Goal: Find contact information: Obtain details needed to contact an individual or organization

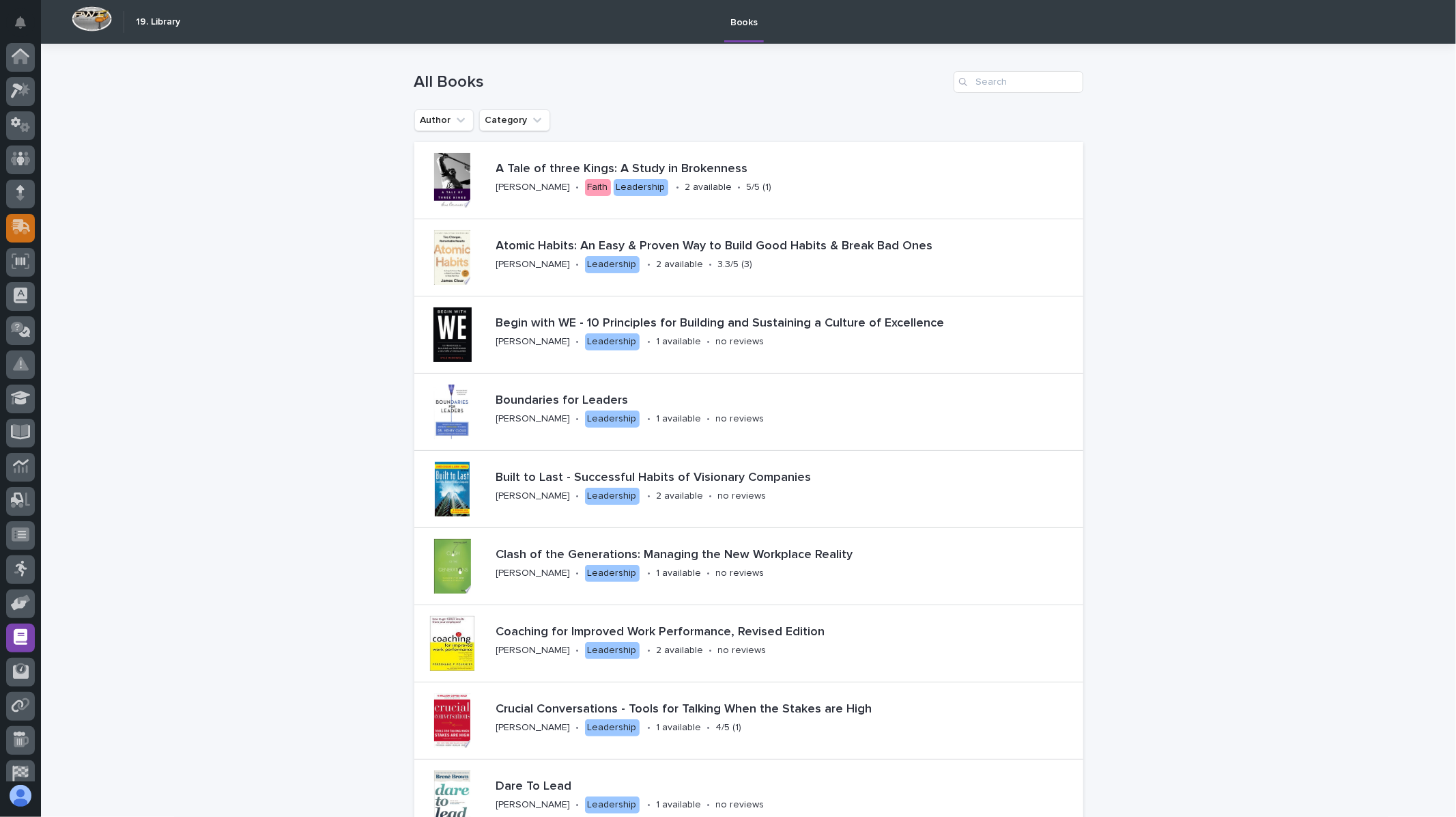
scroll to position [46, 0]
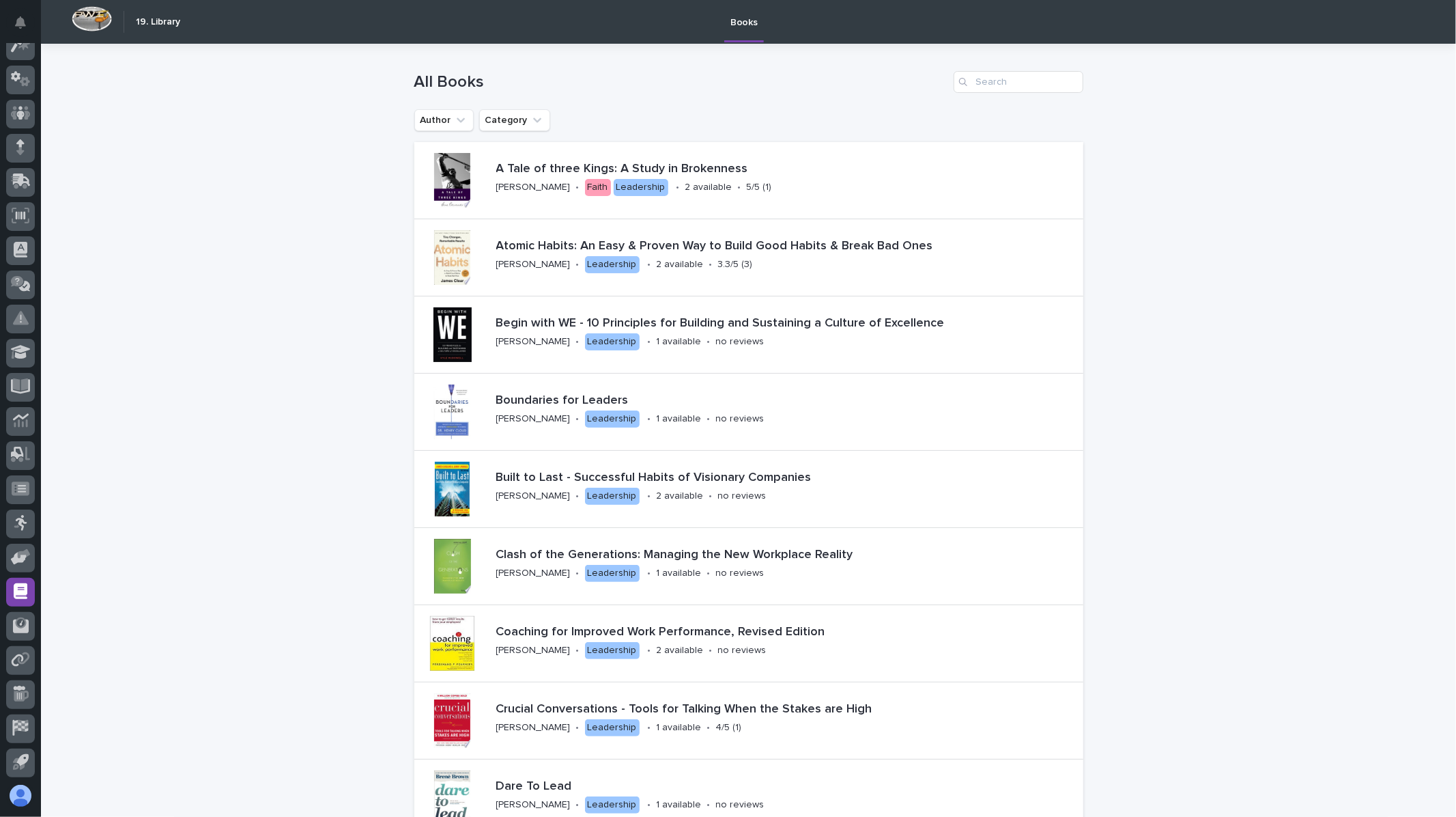
click at [110, 15] on img at bounding box center [92, 19] width 40 height 25
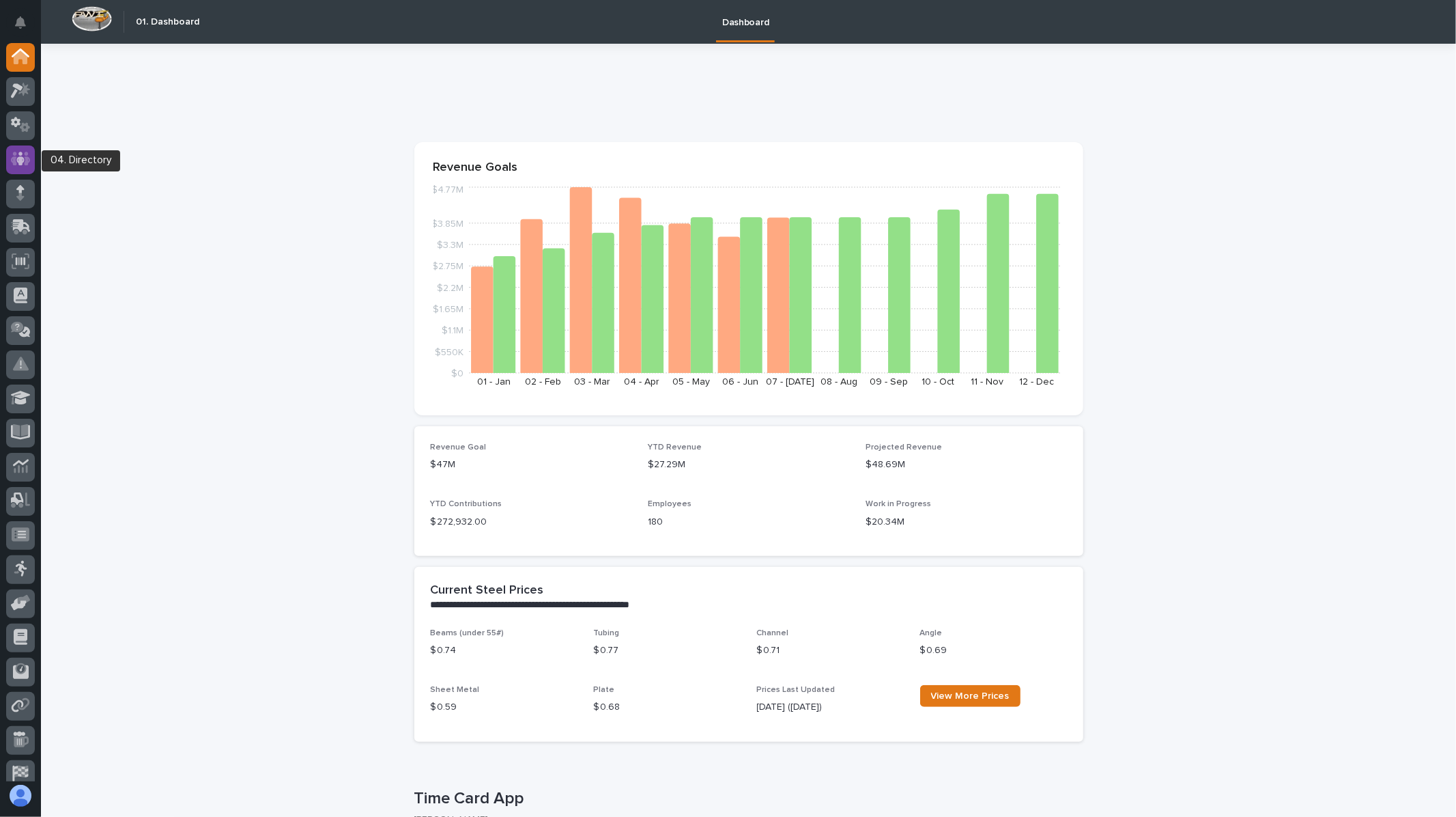
click at [19, 165] on icon at bounding box center [20, 158] width 8 height 14
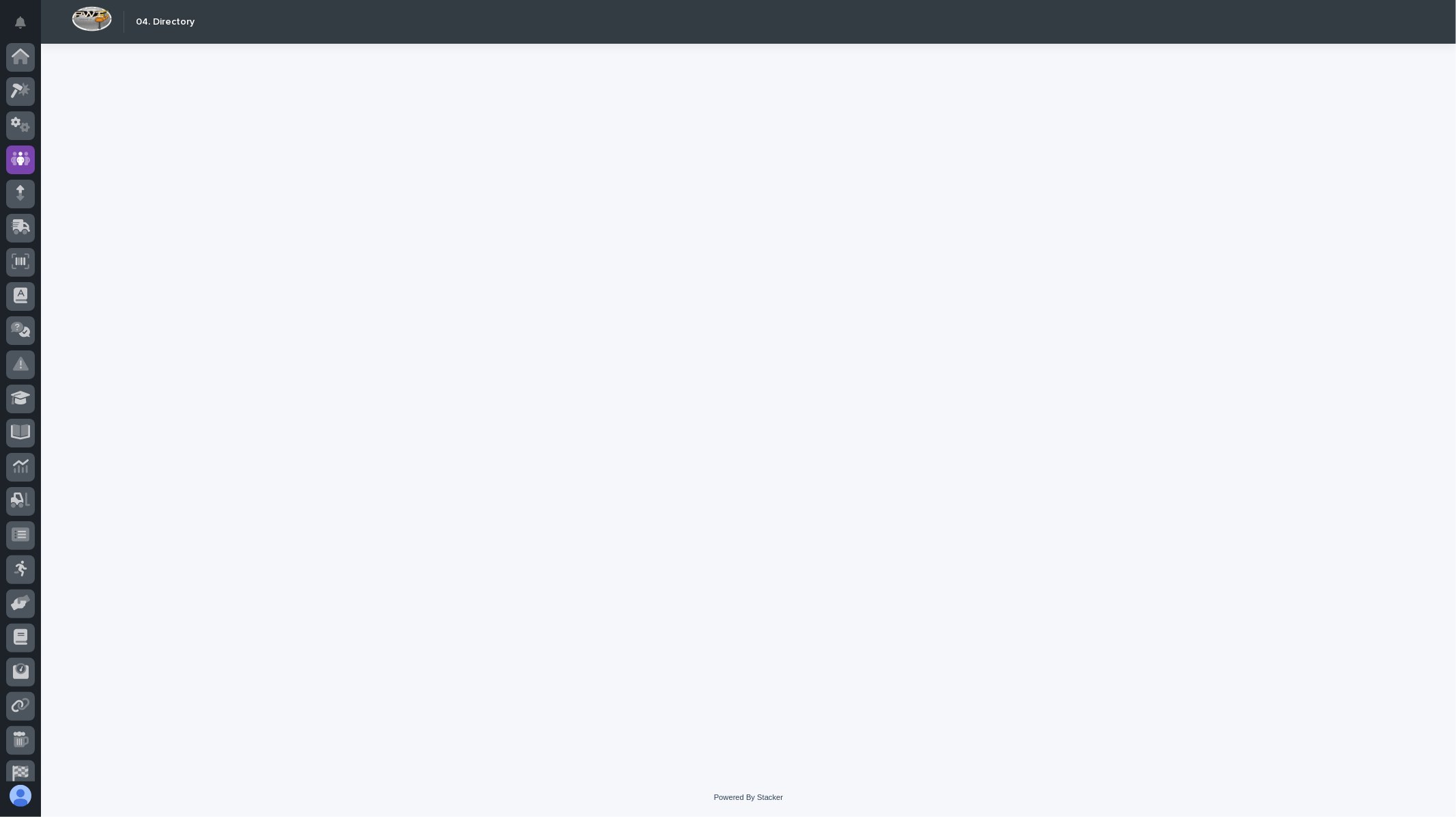
scroll to position [46, 0]
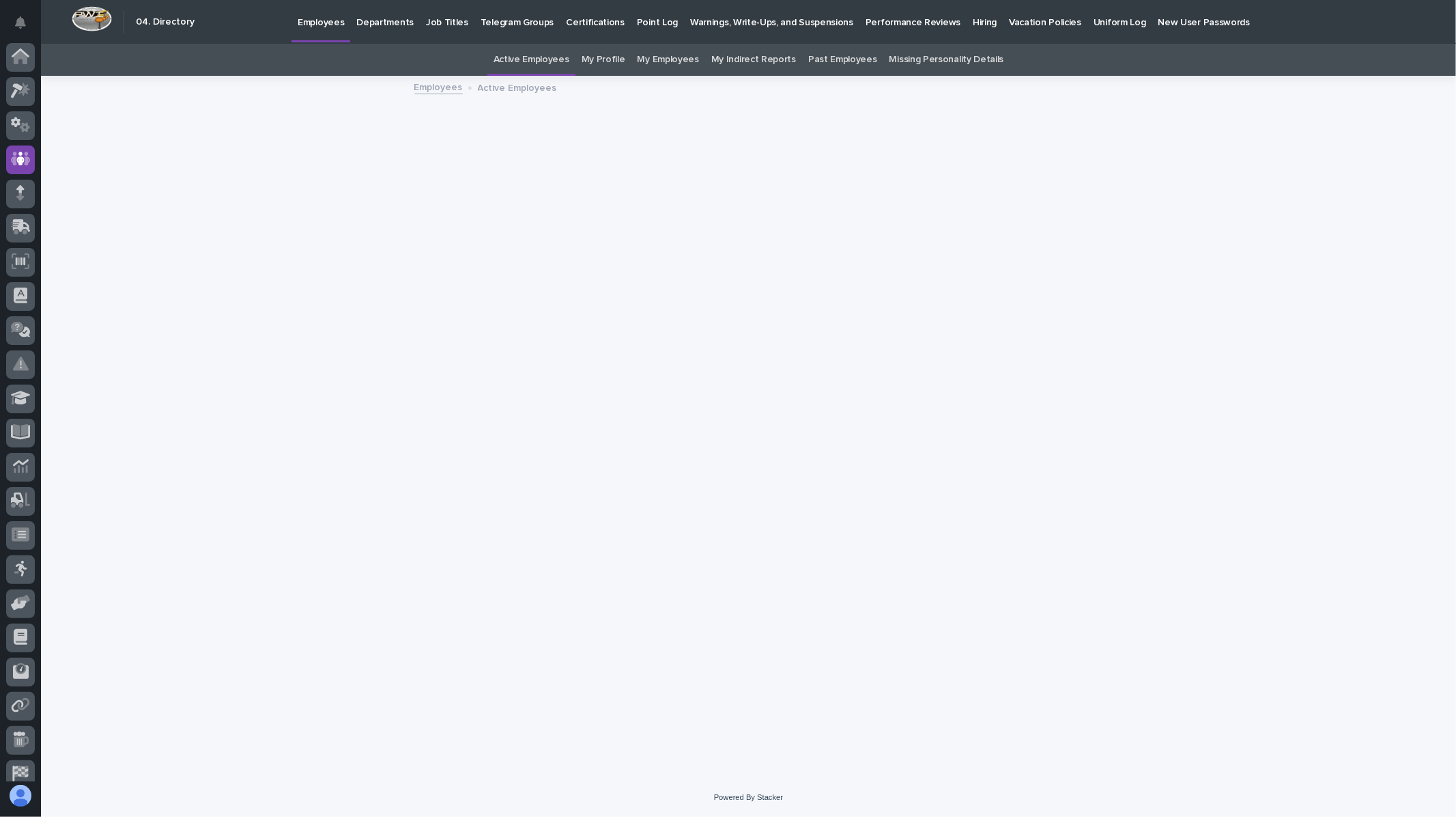
scroll to position [46, 0]
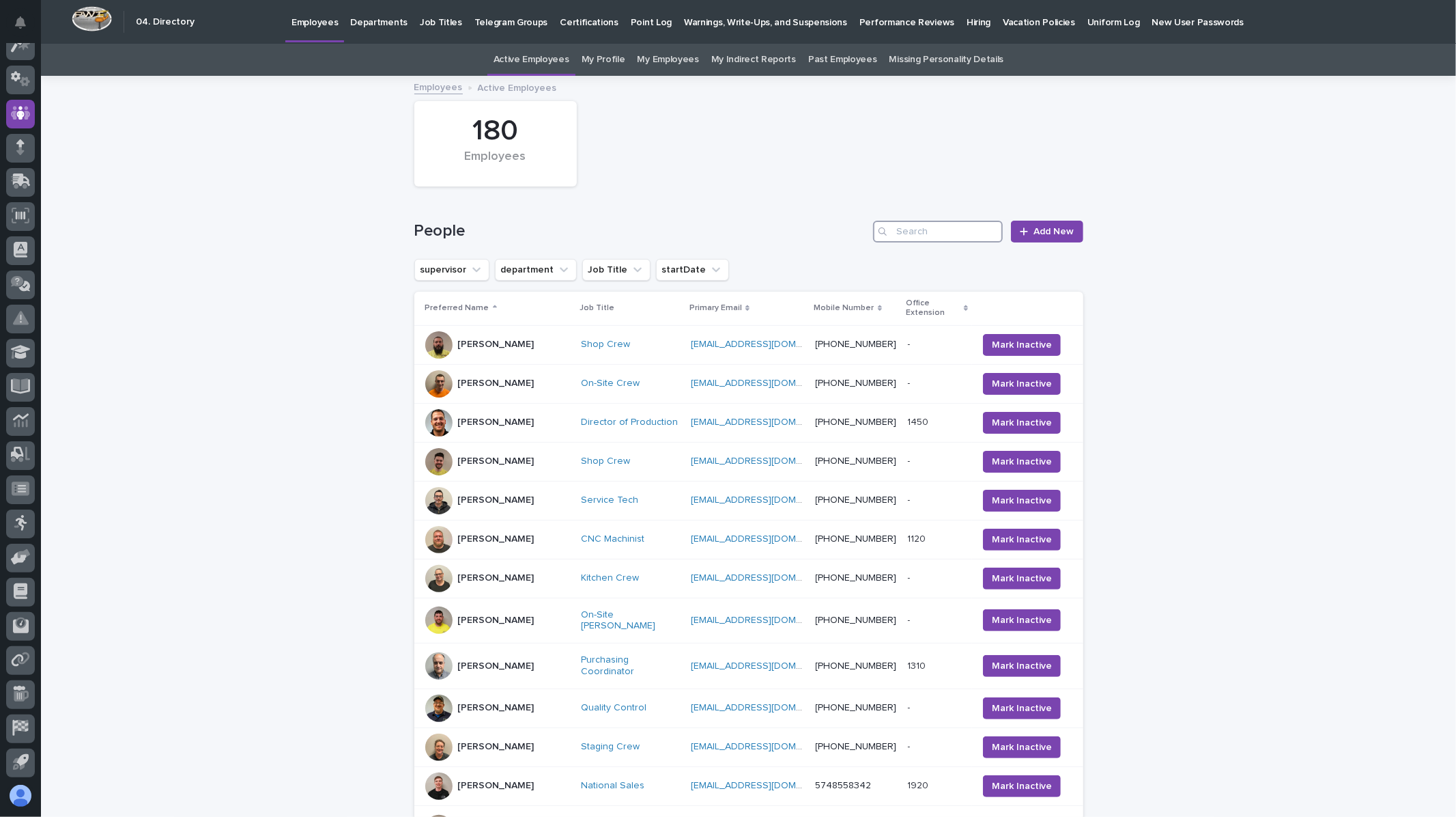
click at [902, 232] on input "Search" at bounding box center [938, 231] width 129 height 22
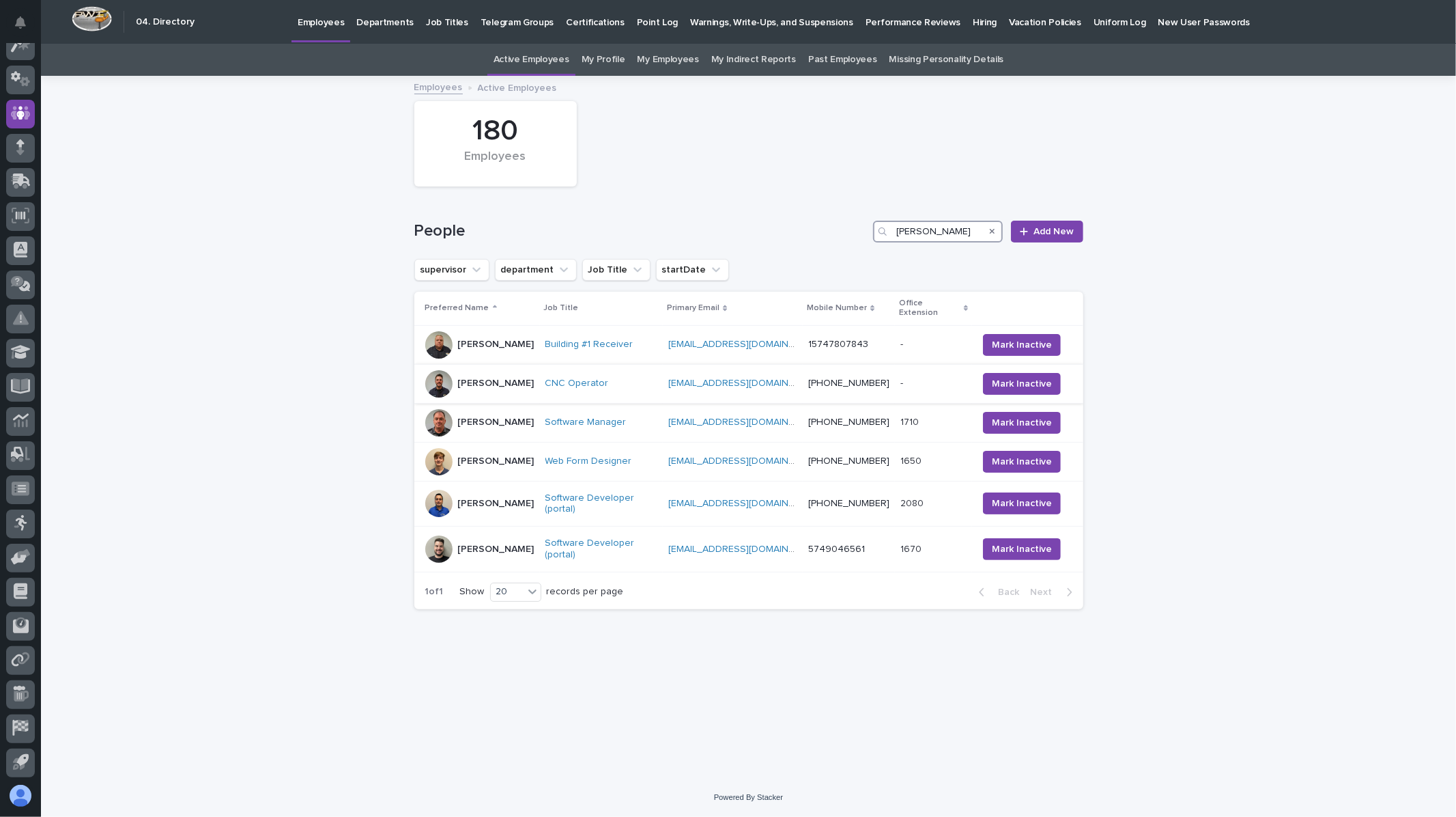
type input "[PERSON_NAME]"
click at [531, 387] on div "[PERSON_NAME]" at bounding box center [479, 384] width 109 height 28
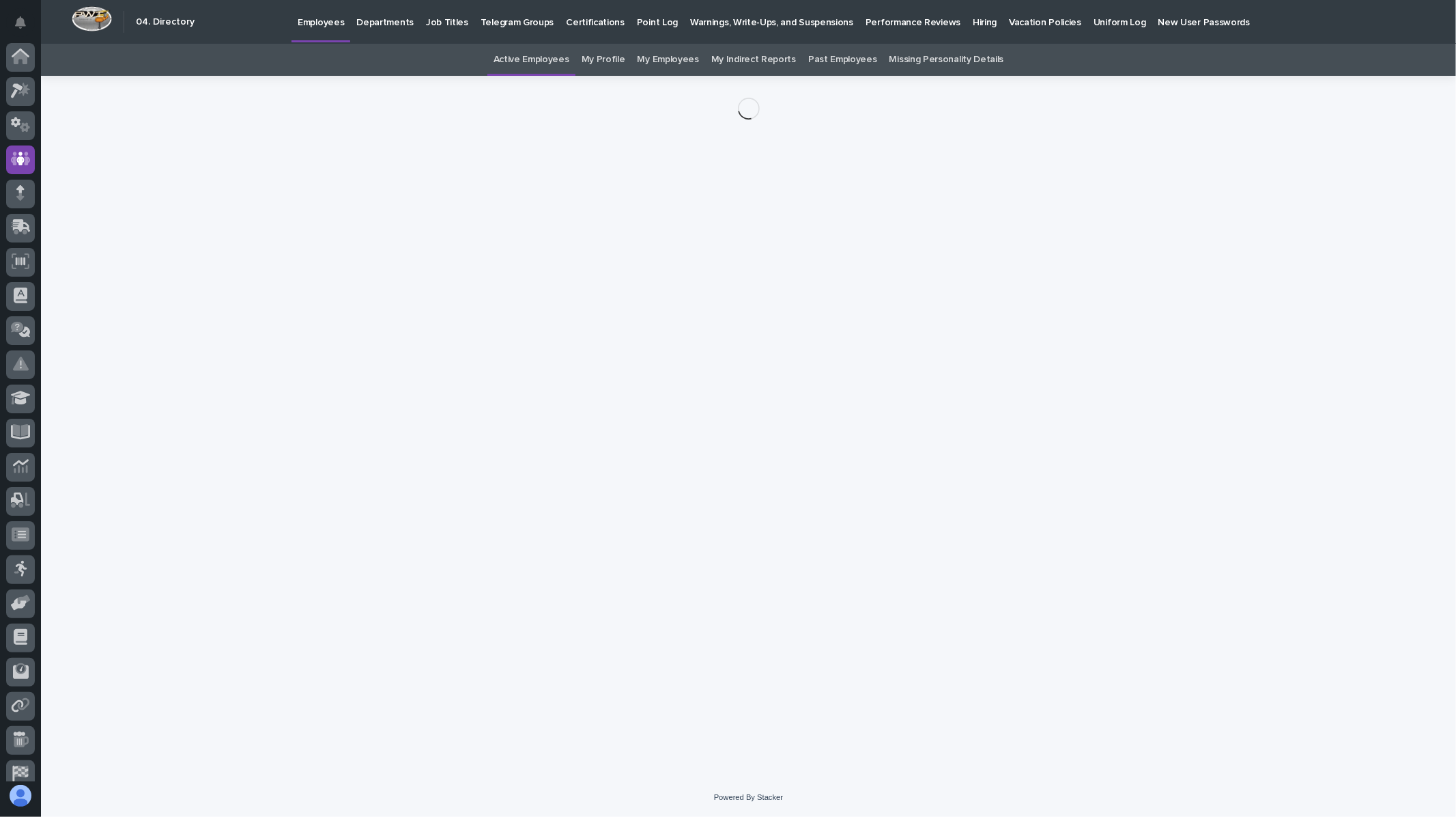
scroll to position [46, 0]
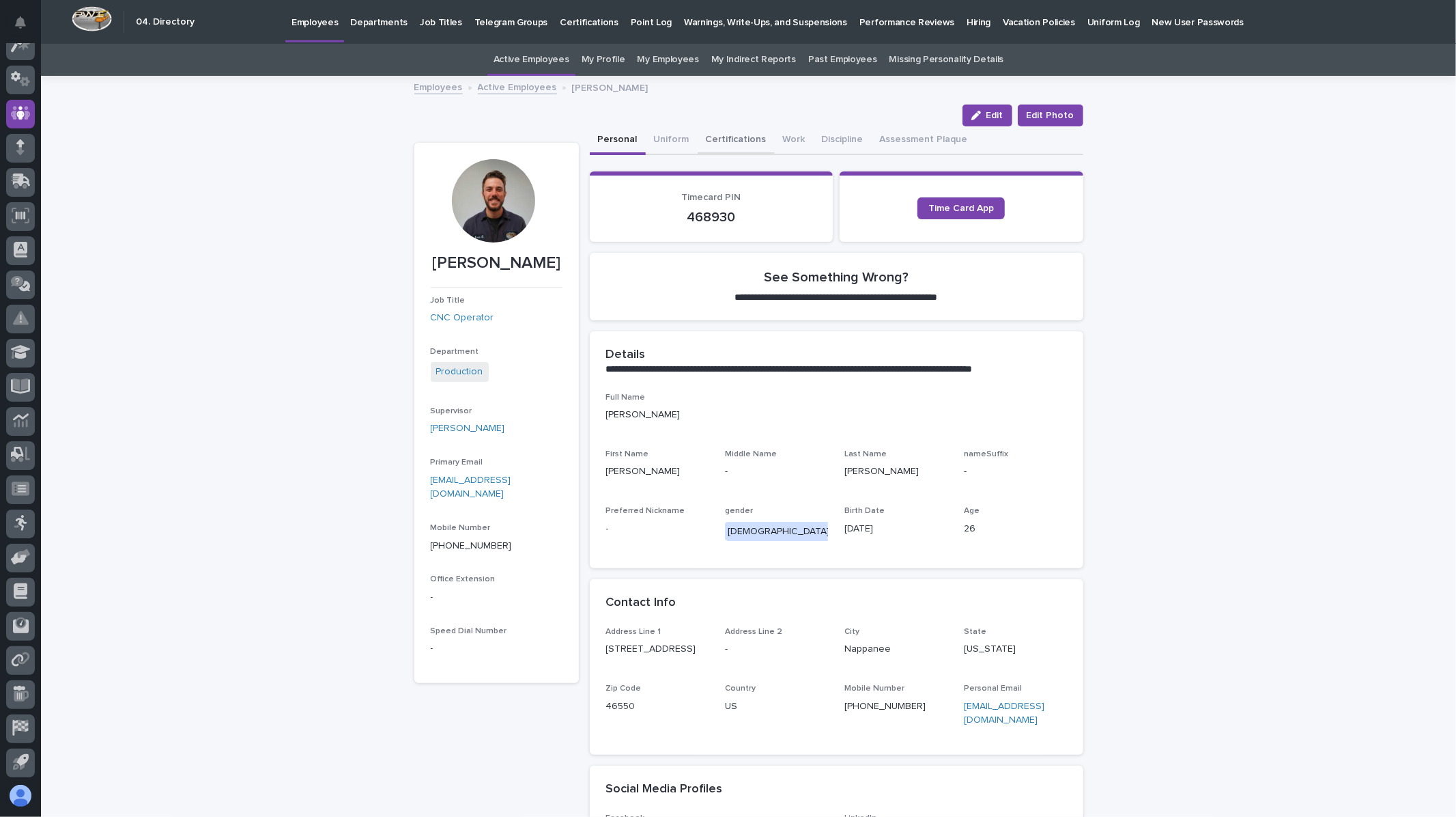
click at [729, 140] on button "Certifications" at bounding box center [736, 140] width 77 height 28
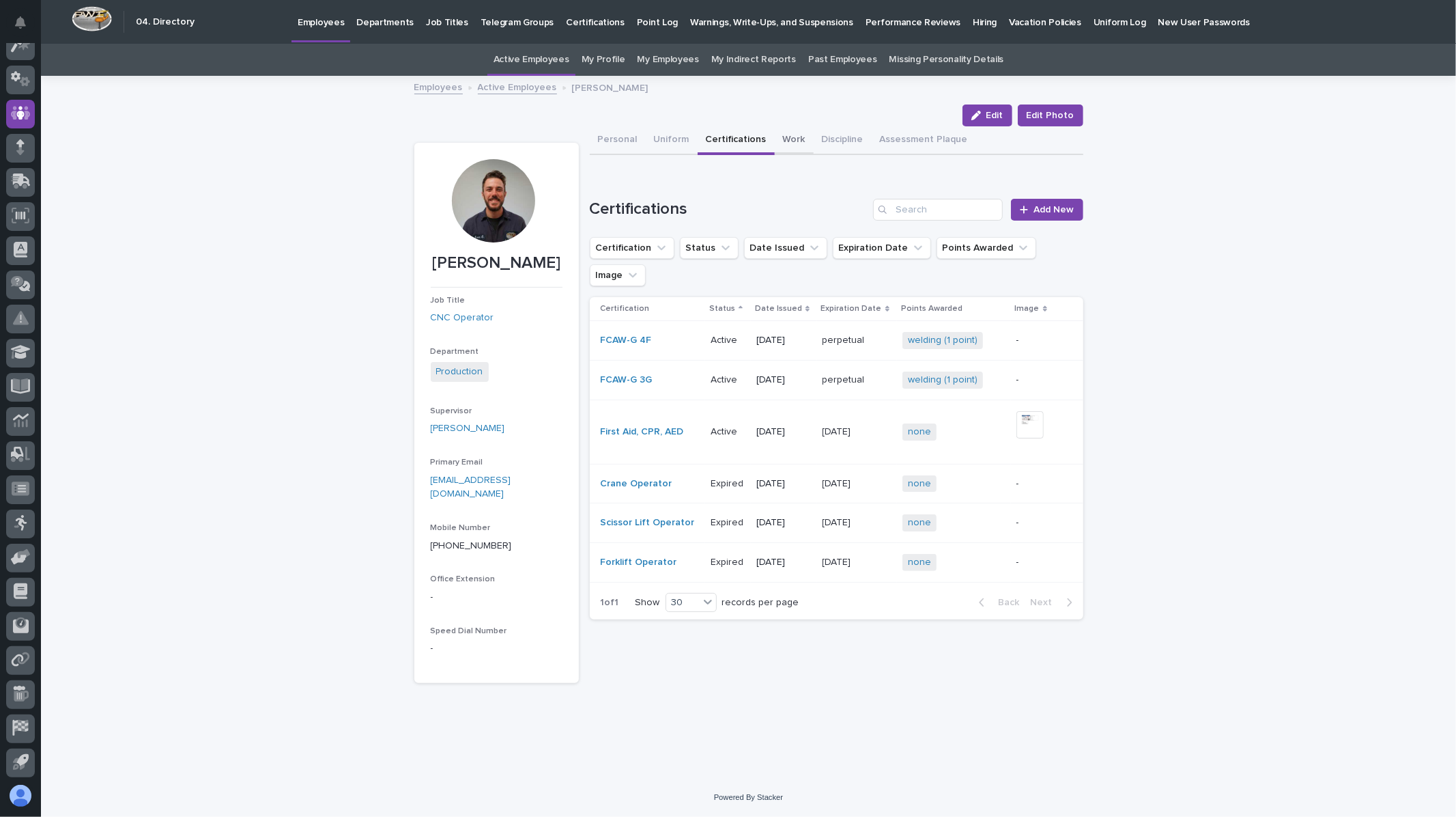
click at [783, 146] on button "Work" at bounding box center [794, 140] width 39 height 28
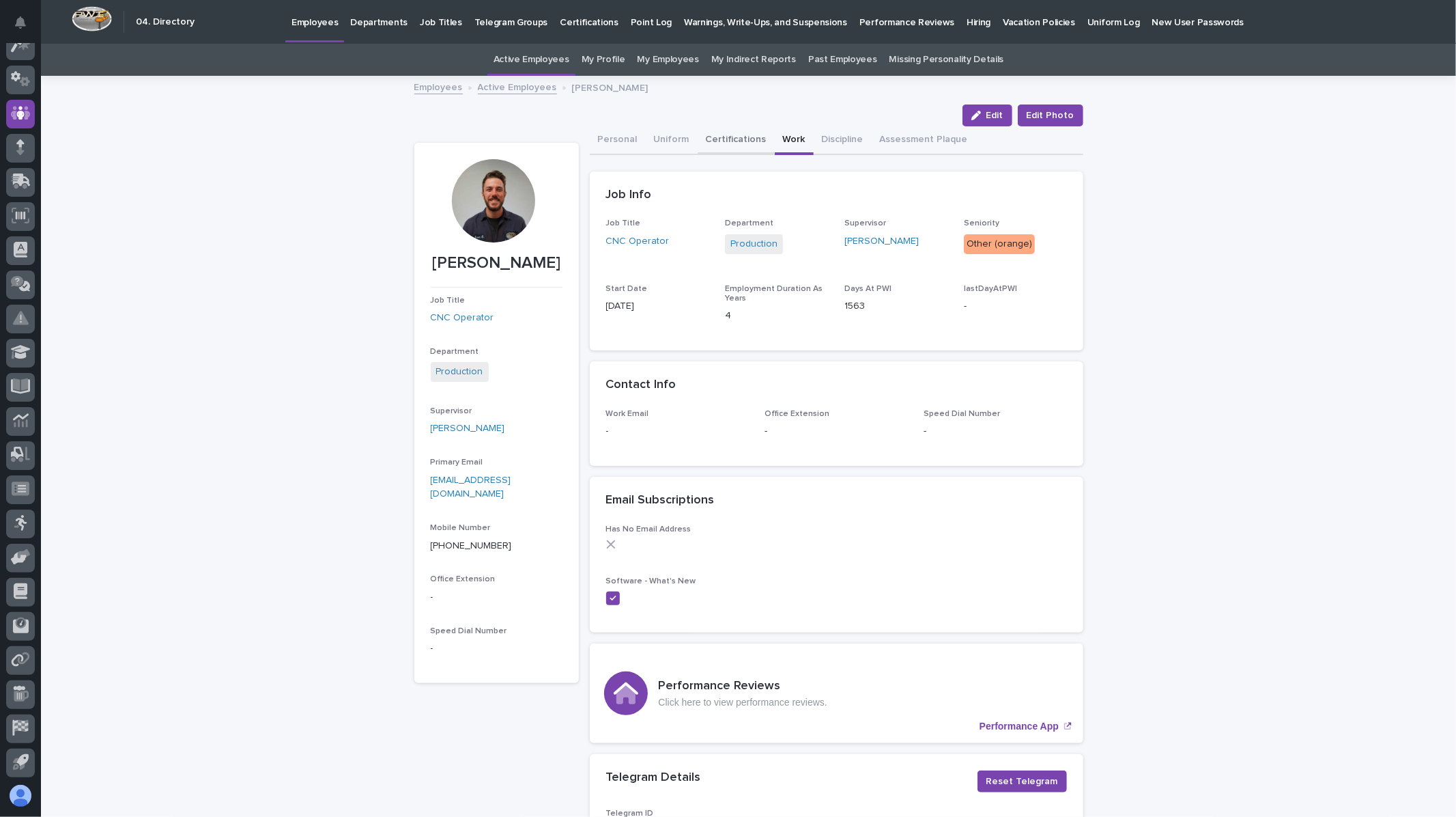
click at [712, 138] on button "Certifications" at bounding box center [736, 140] width 77 height 28
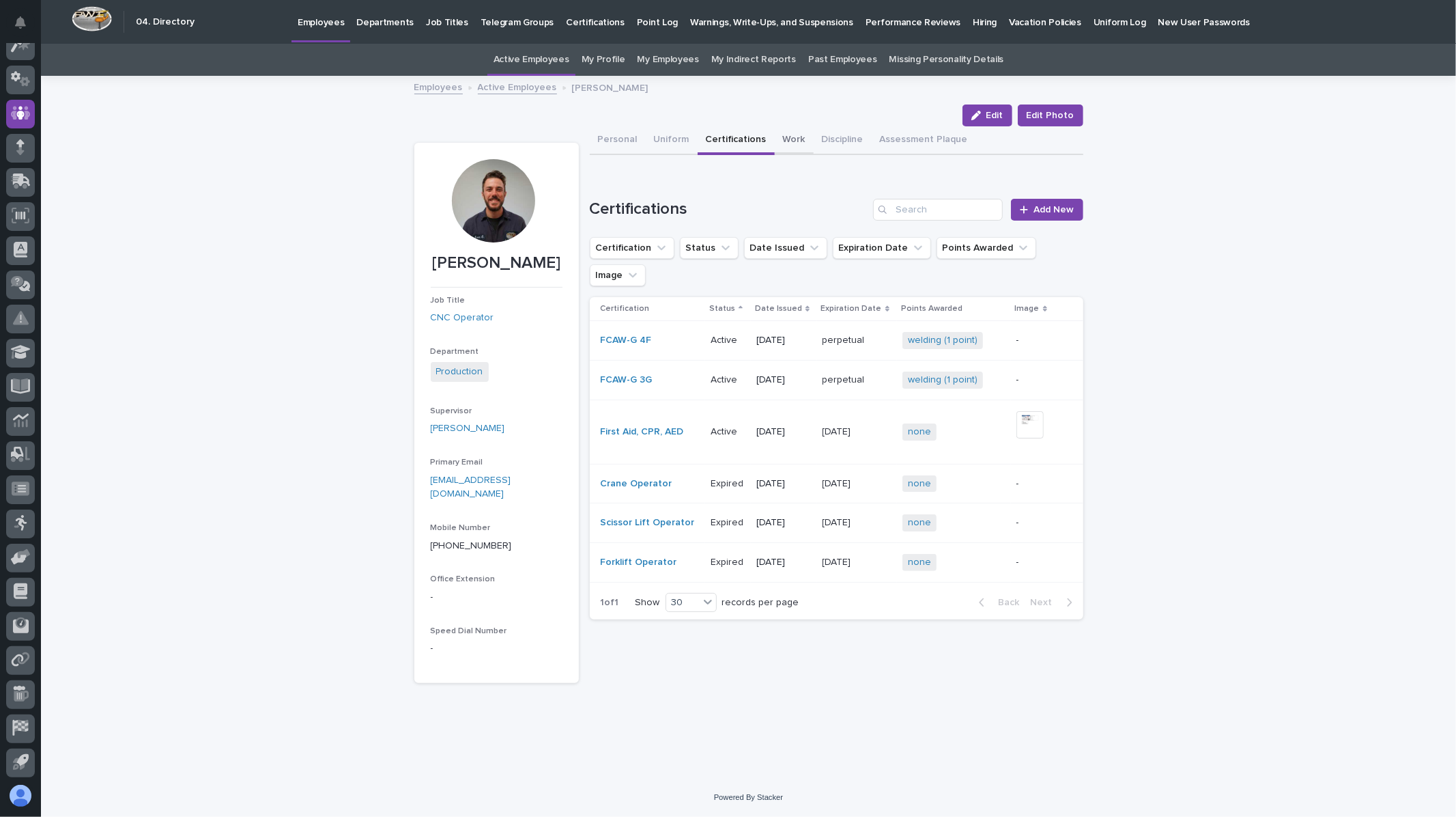
click at [787, 139] on button "Work" at bounding box center [794, 140] width 39 height 28
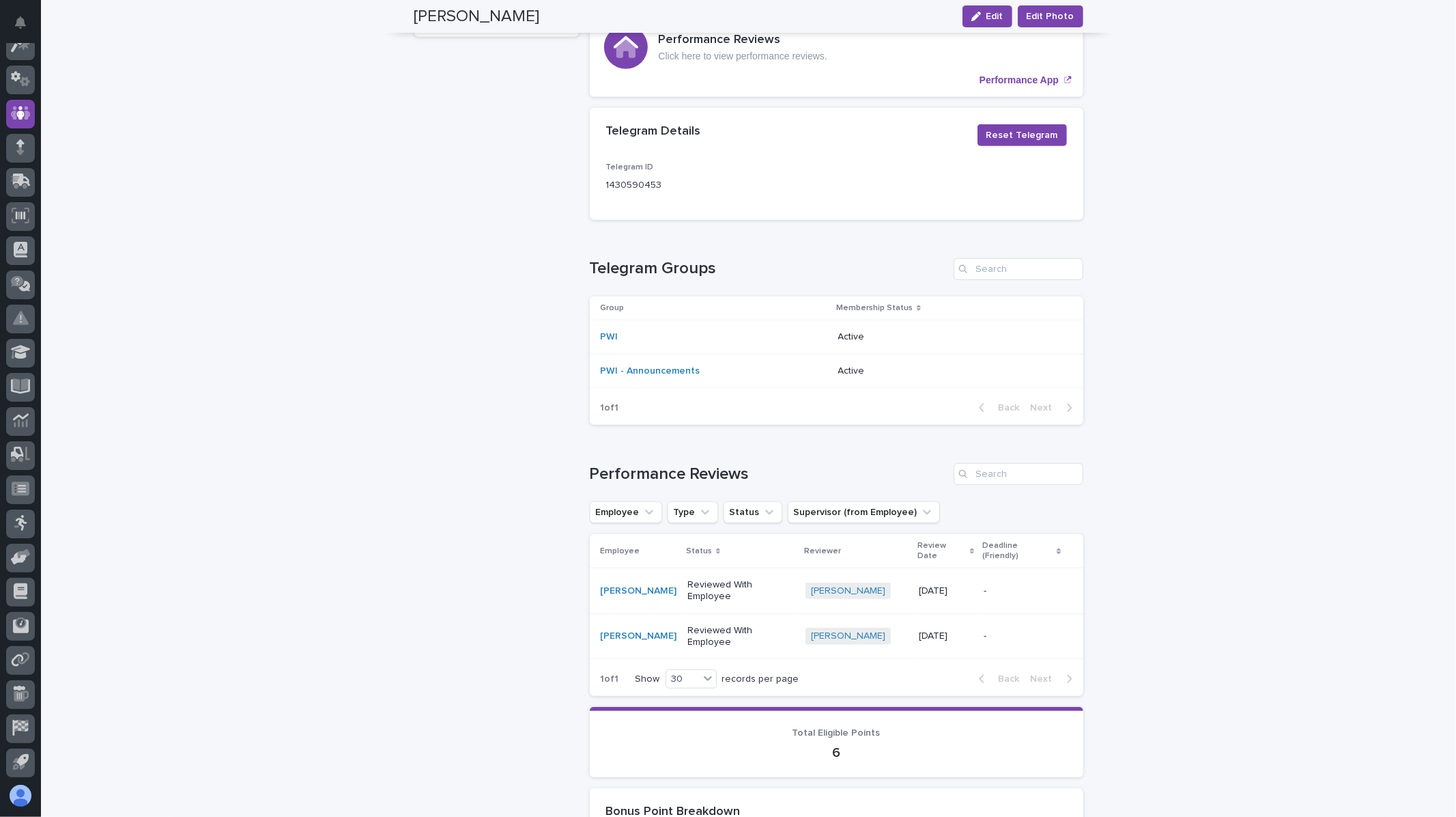
scroll to position [657, 0]
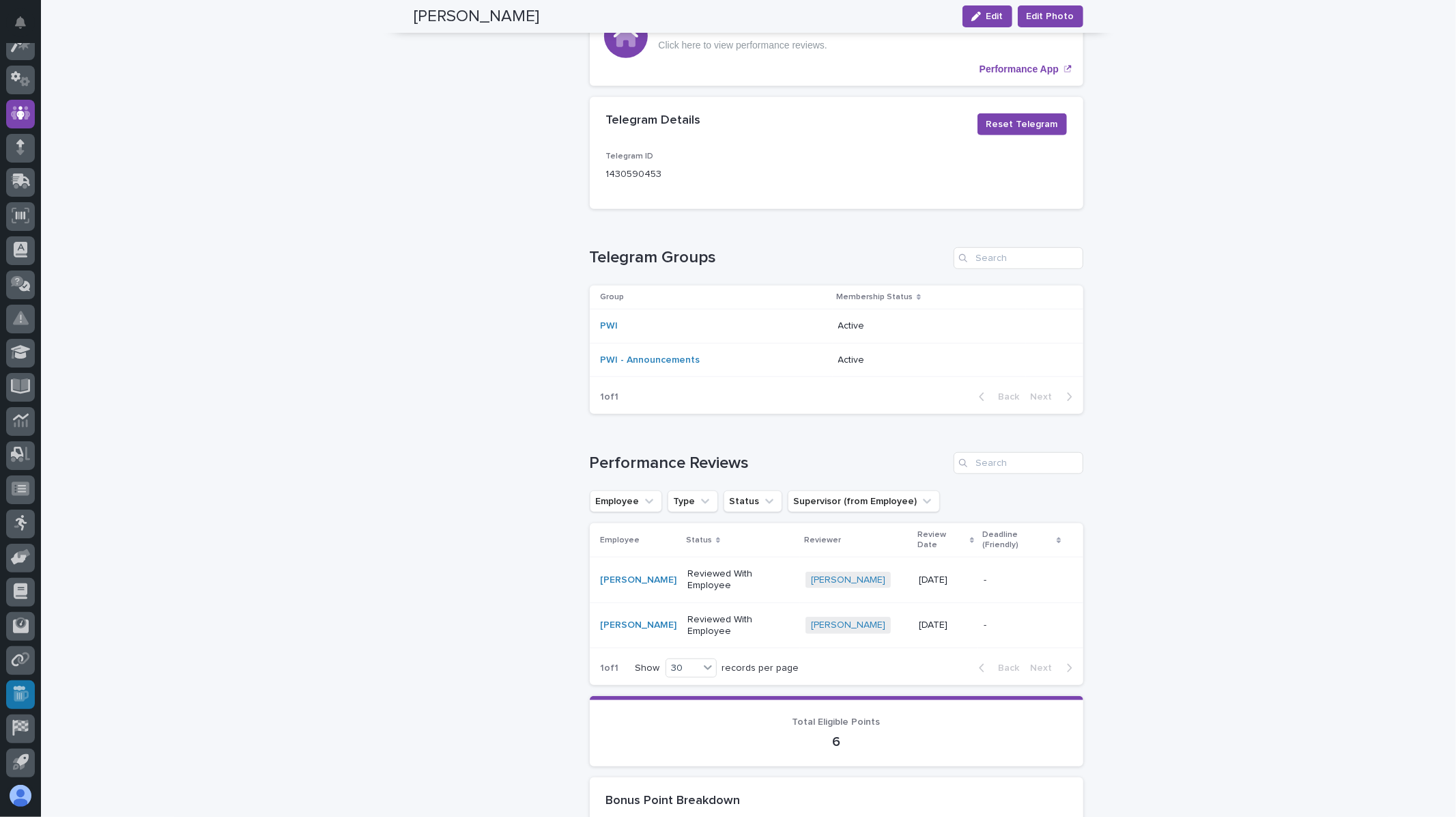
click at [7, 684] on link at bounding box center [20, 694] width 28 height 28
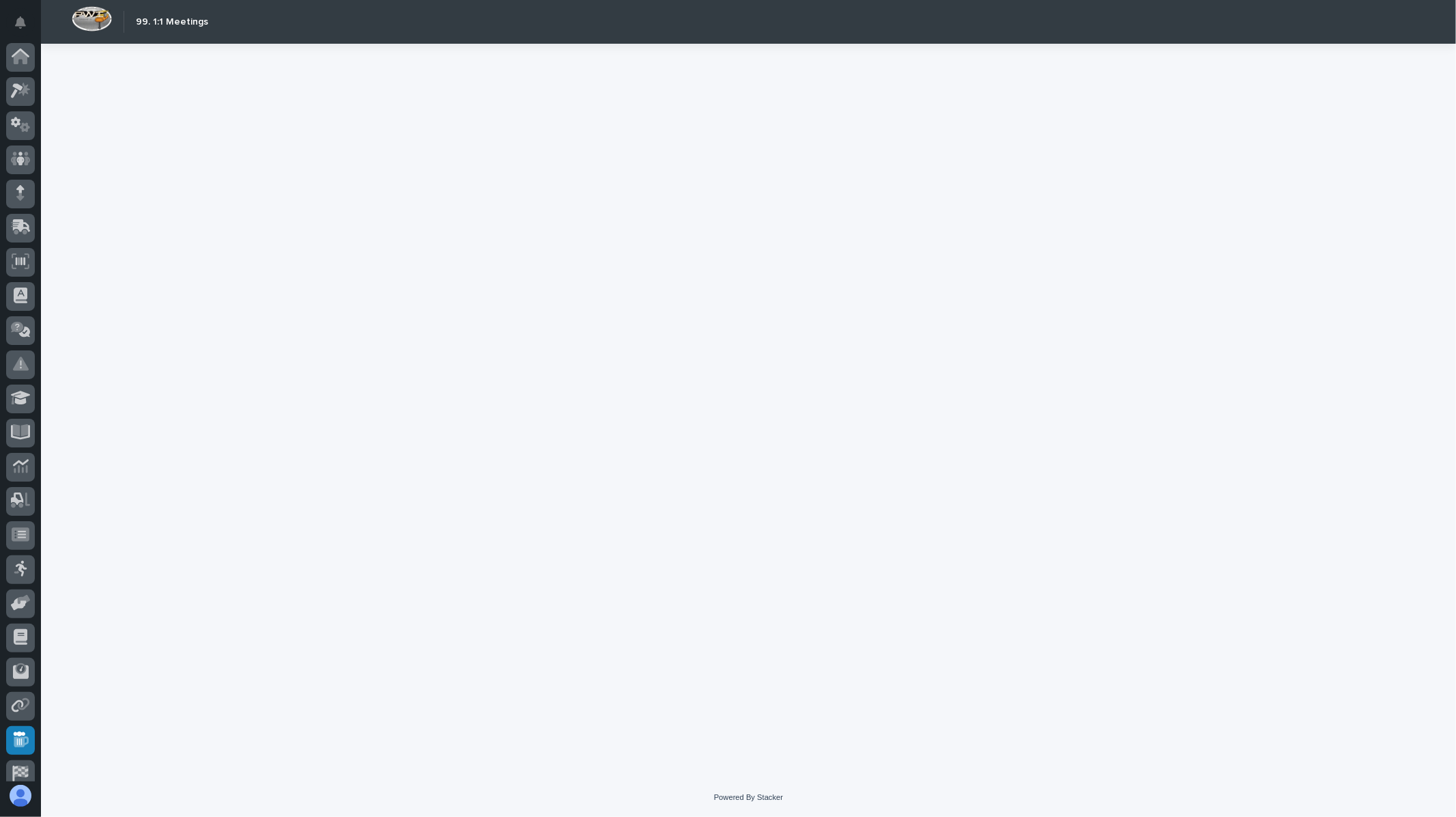
scroll to position [46, 0]
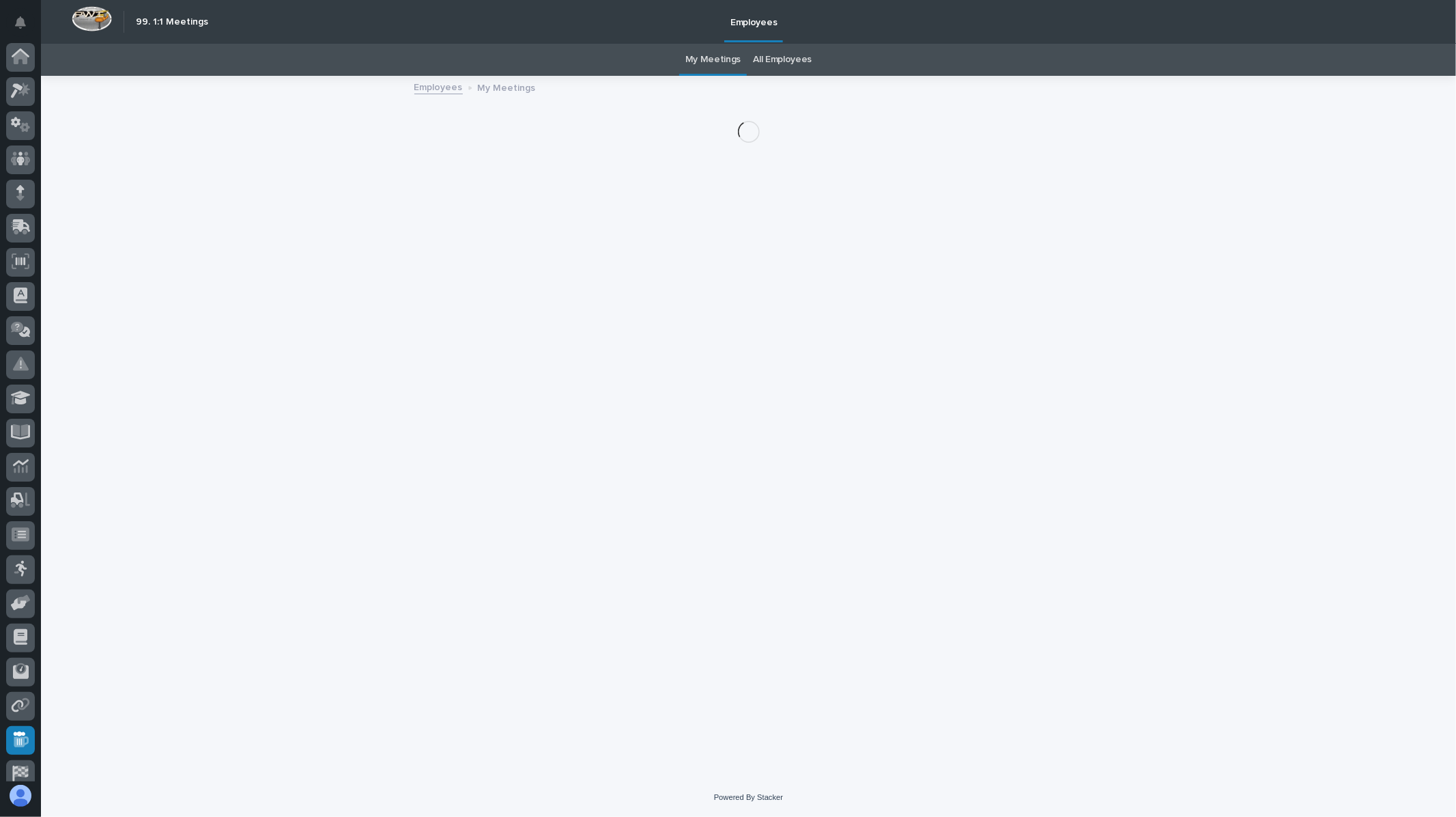
scroll to position [46, 0]
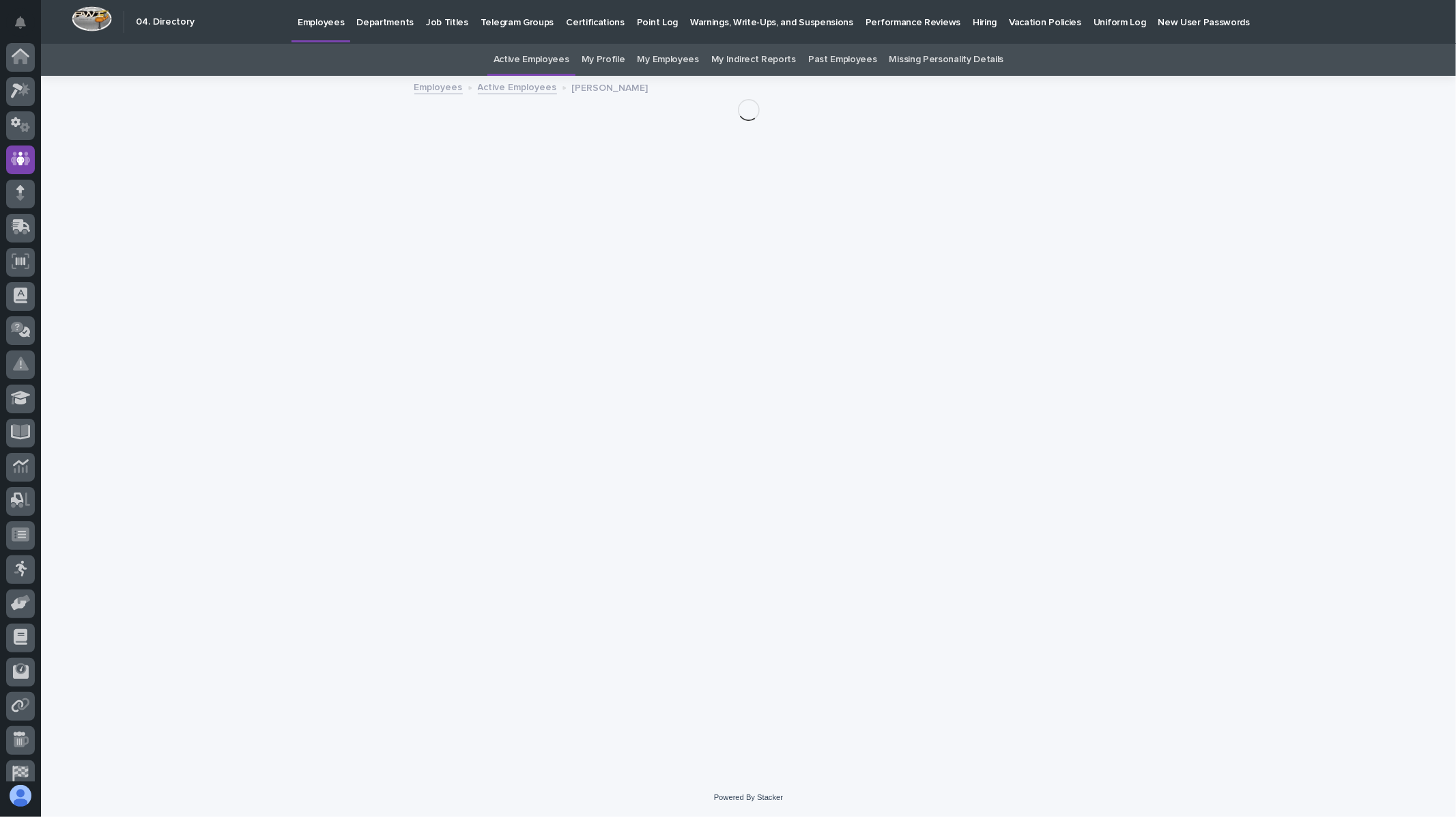
scroll to position [46, 0]
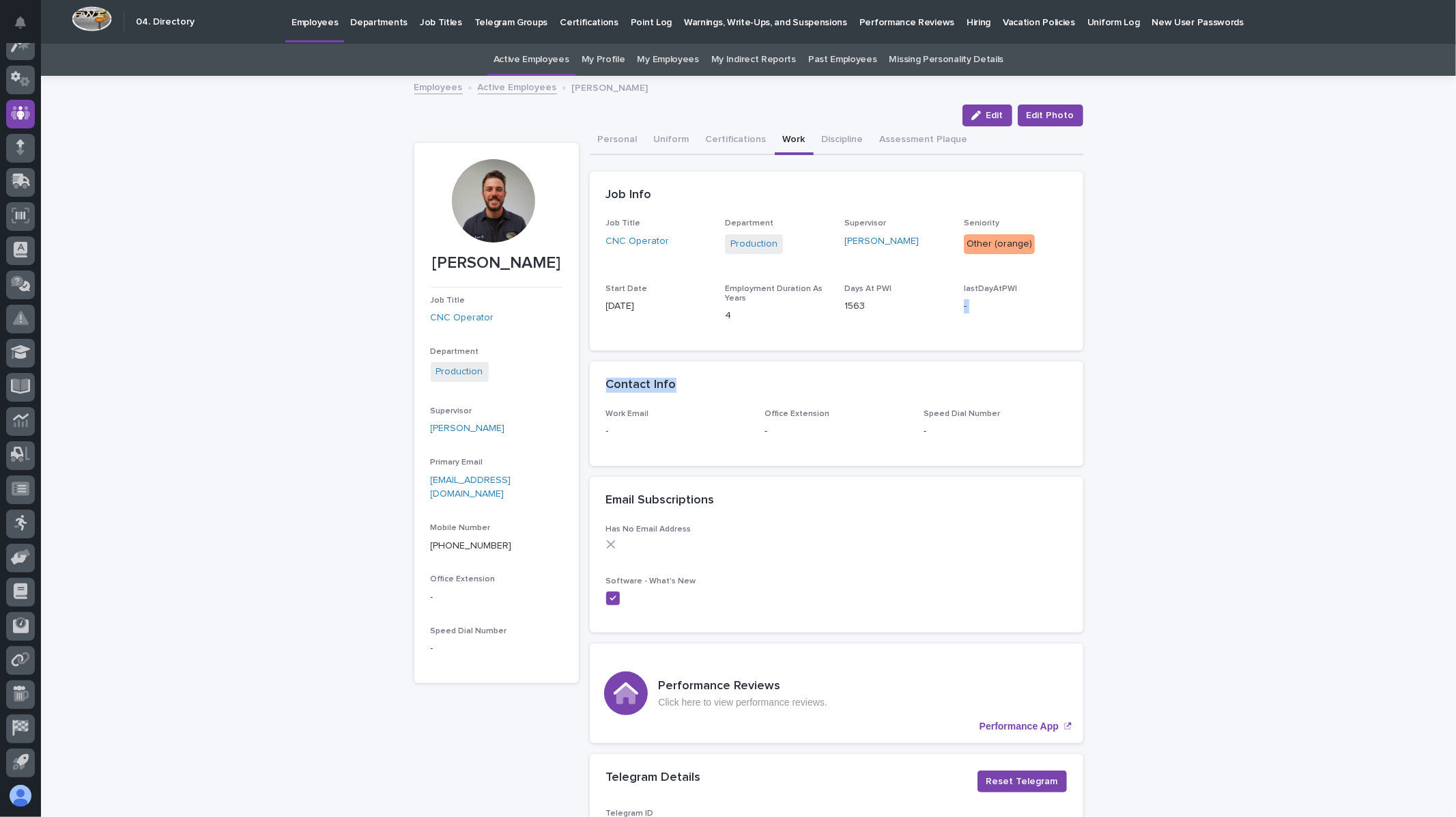
drag, startPoint x: 1444, startPoint y: 278, endPoint x: 1434, endPoint y: 389, distance: 111.4
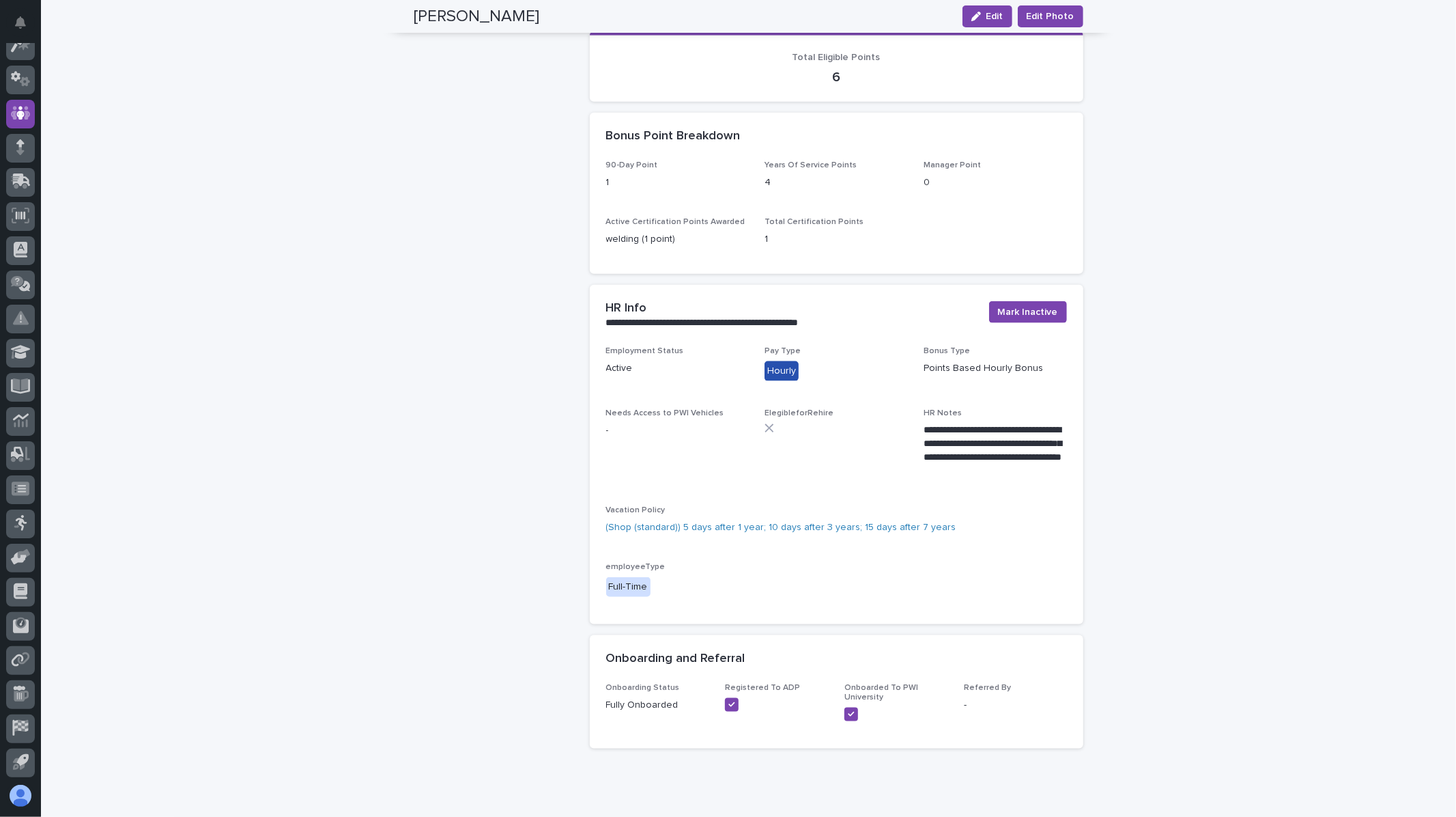
scroll to position [1320, 0]
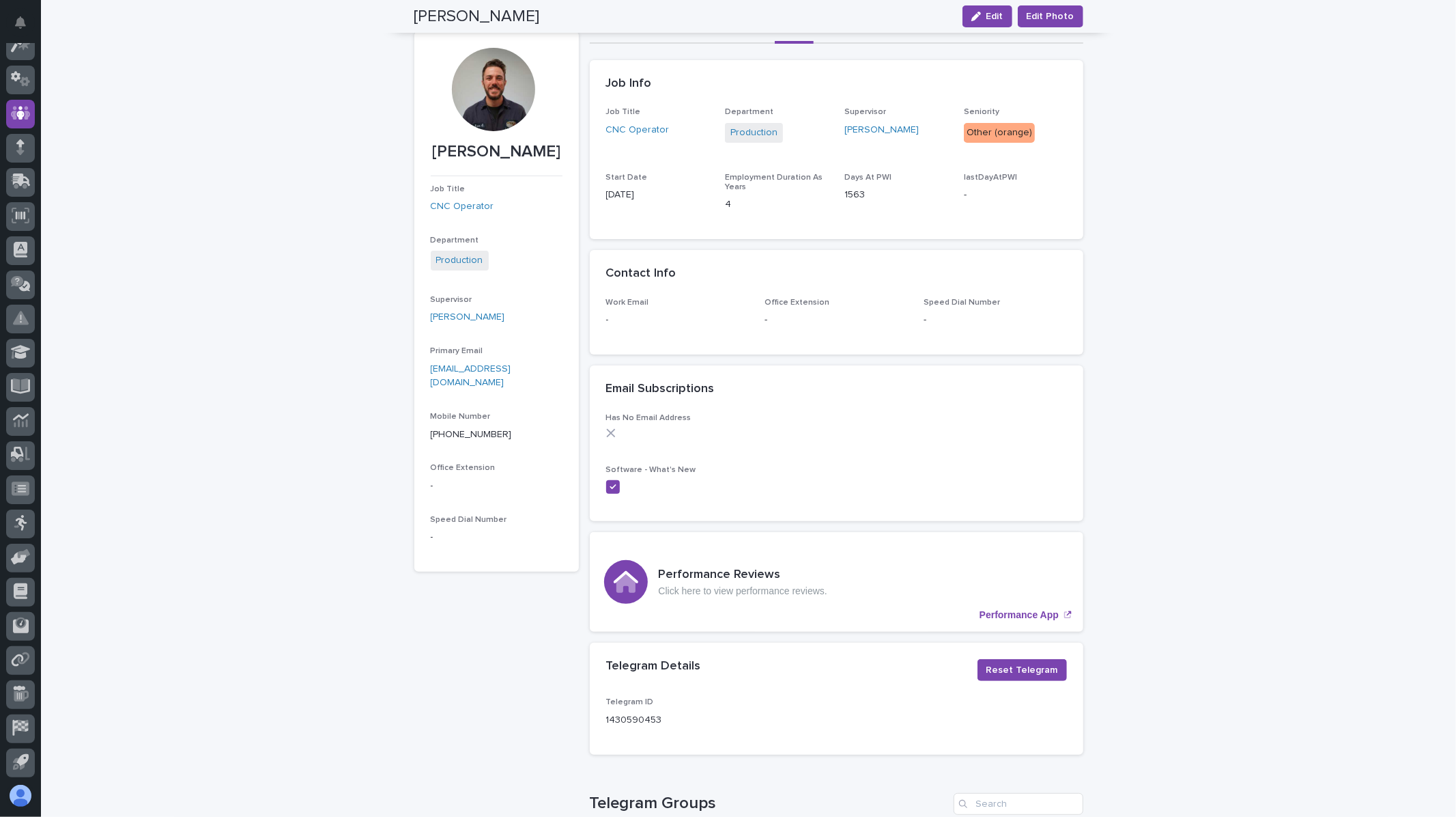
scroll to position [0, 0]
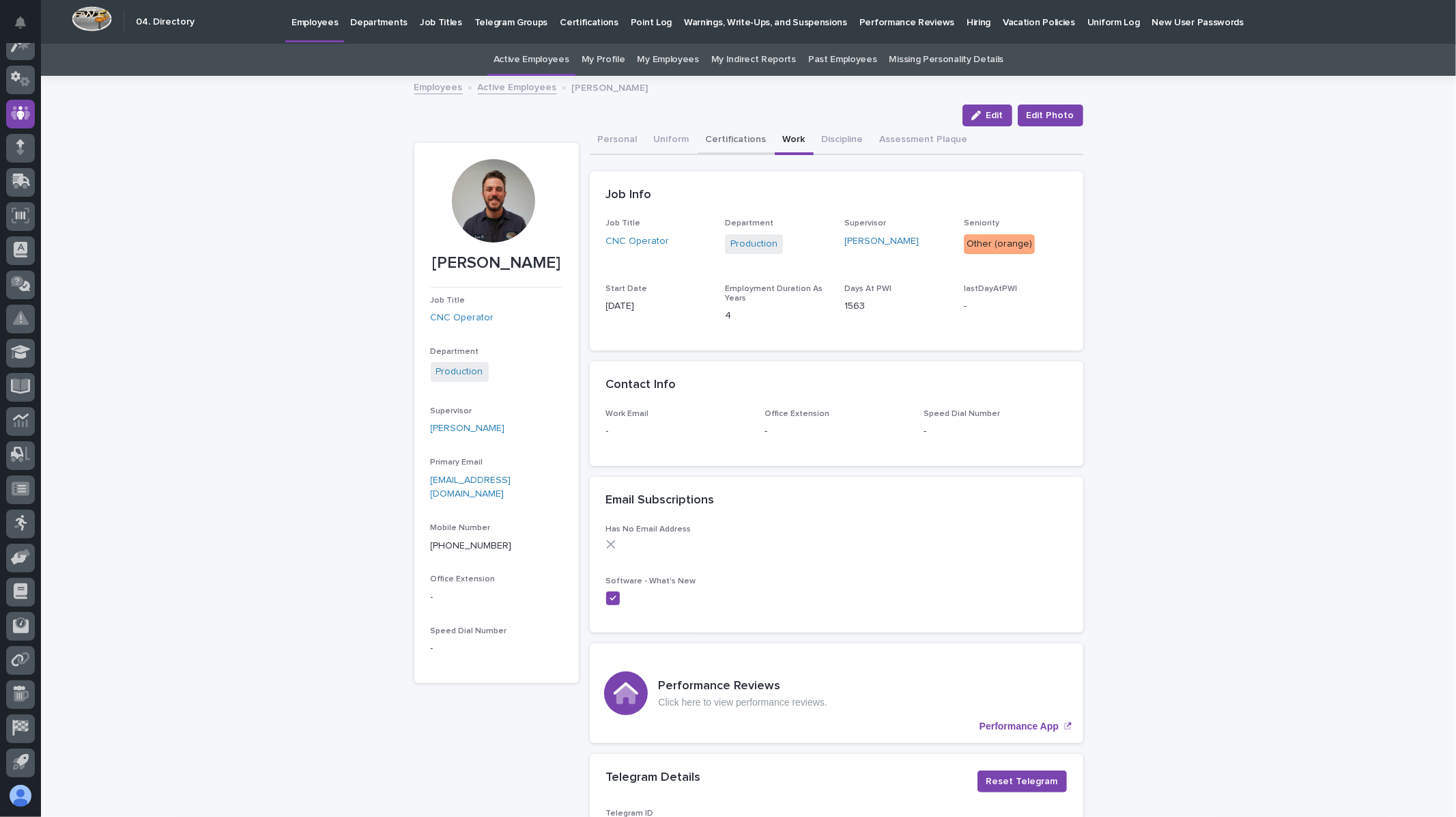
click at [725, 138] on button "Certifications" at bounding box center [736, 140] width 77 height 28
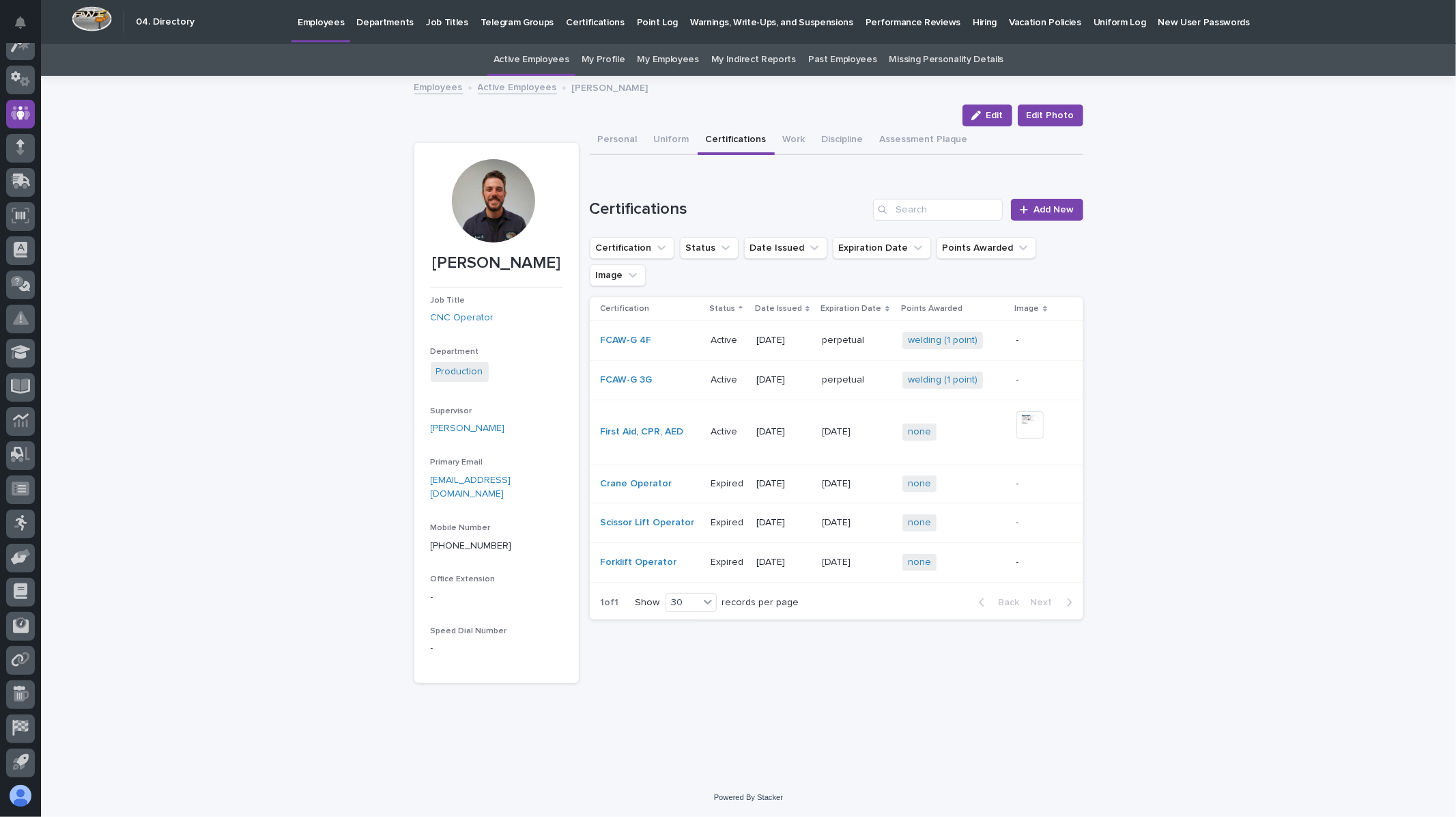
click at [1245, 403] on div "Loading... Saving… Loading... Saving… [PERSON_NAME] Edit Edit Photo Edit Edit P…" at bounding box center [749, 427] width 1415 height 701
